Goal: Information Seeking & Learning: Learn about a topic

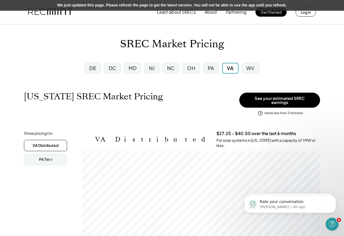
scroll to position [89, 238]
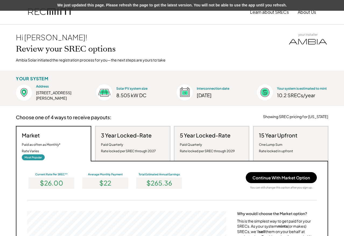
scroll to position [102, 199]
click at [184, 32] on div "Hi Michael! Review your SREC options Ambia Solar initiated the registration pro…" at bounding box center [171, 47] width 323 height 46
drag, startPoint x: 220, startPoint y: 54, endPoint x: 218, endPoint y: 60, distance: 6.1
click at [220, 55] on div "Hi Michael! Review your SREC options Ambia Solar initiated the registration pro…" at bounding box center [171, 47] width 323 height 46
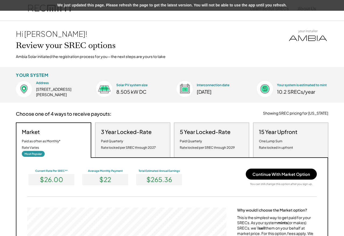
scroll to position [0, 0]
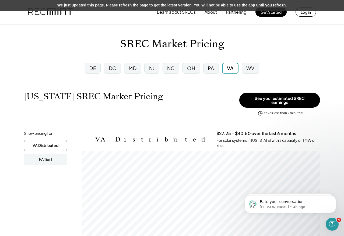
scroll to position [89, 238]
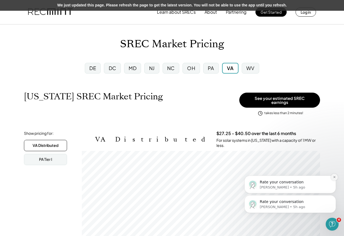
click at [336, 176] on button "Dismiss notification" at bounding box center [334, 177] width 7 height 7
click at [335, 197] on icon "Dismiss notification" at bounding box center [334, 197] width 3 height 3
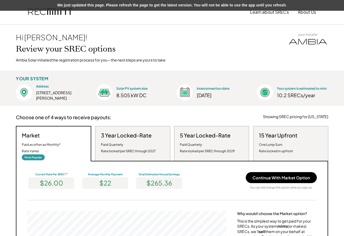
scroll to position [102, 199]
